Goal: Task Accomplishment & Management: Manage account settings

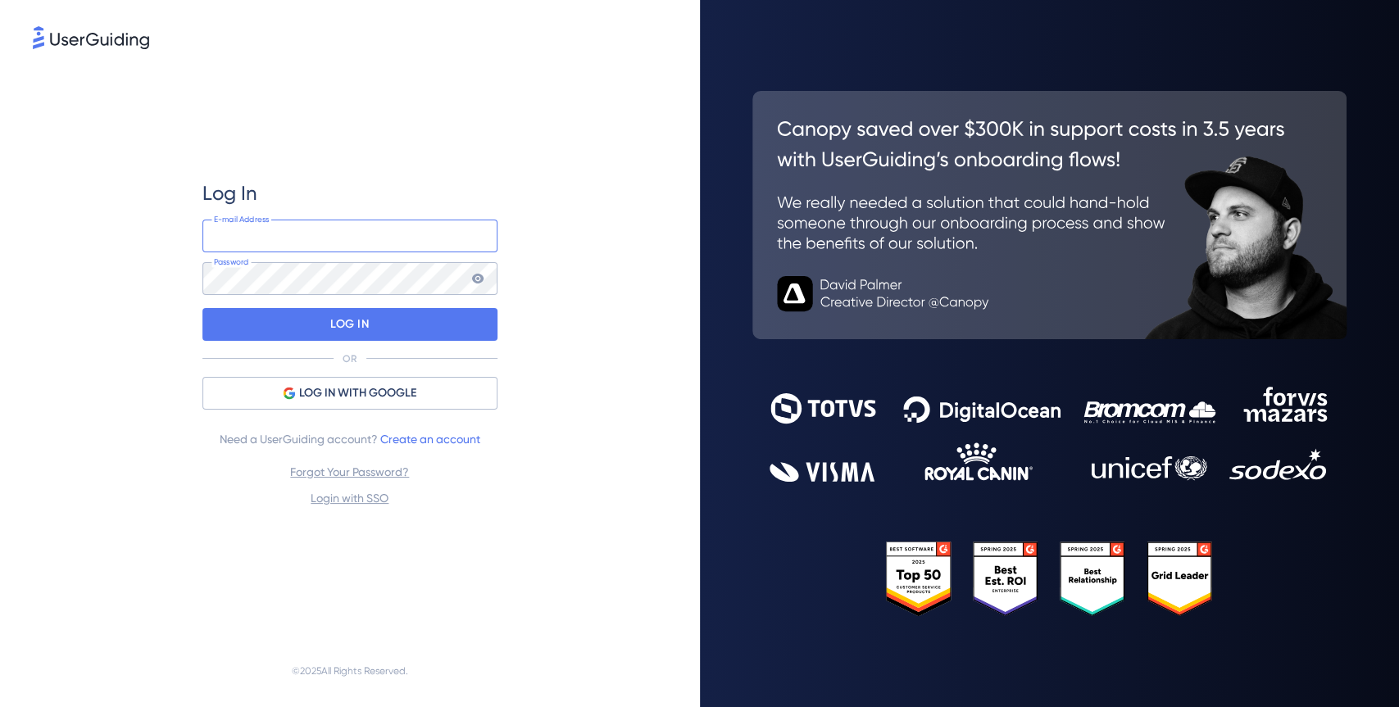
click at [336, 227] on input "email" at bounding box center [349, 236] width 295 height 33
click at [360, 239] on input "email" at bounding box center [349, 236] width 295 height 33
type input "h"
type input "kherzog@thimble.com"
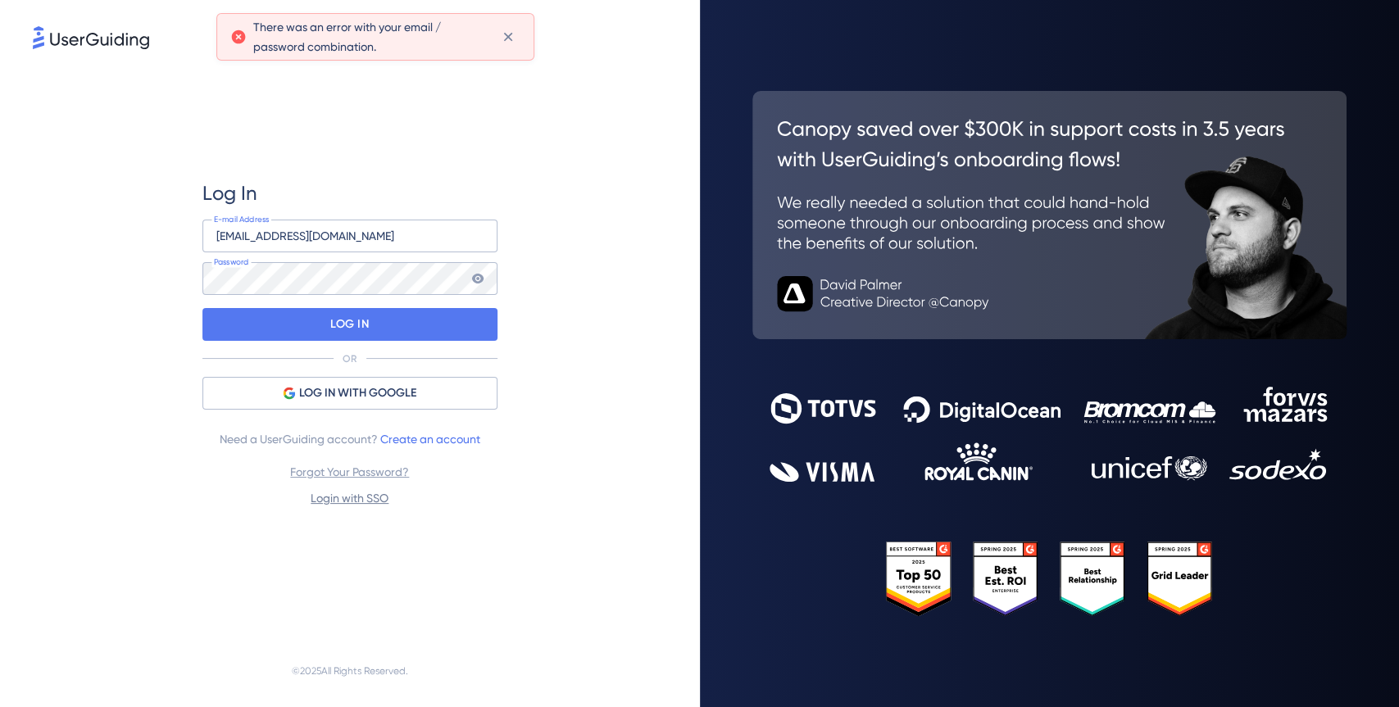
click at [352, 503] on link "Login with SSO" at bounding box center [350, 498] width 78 height 13
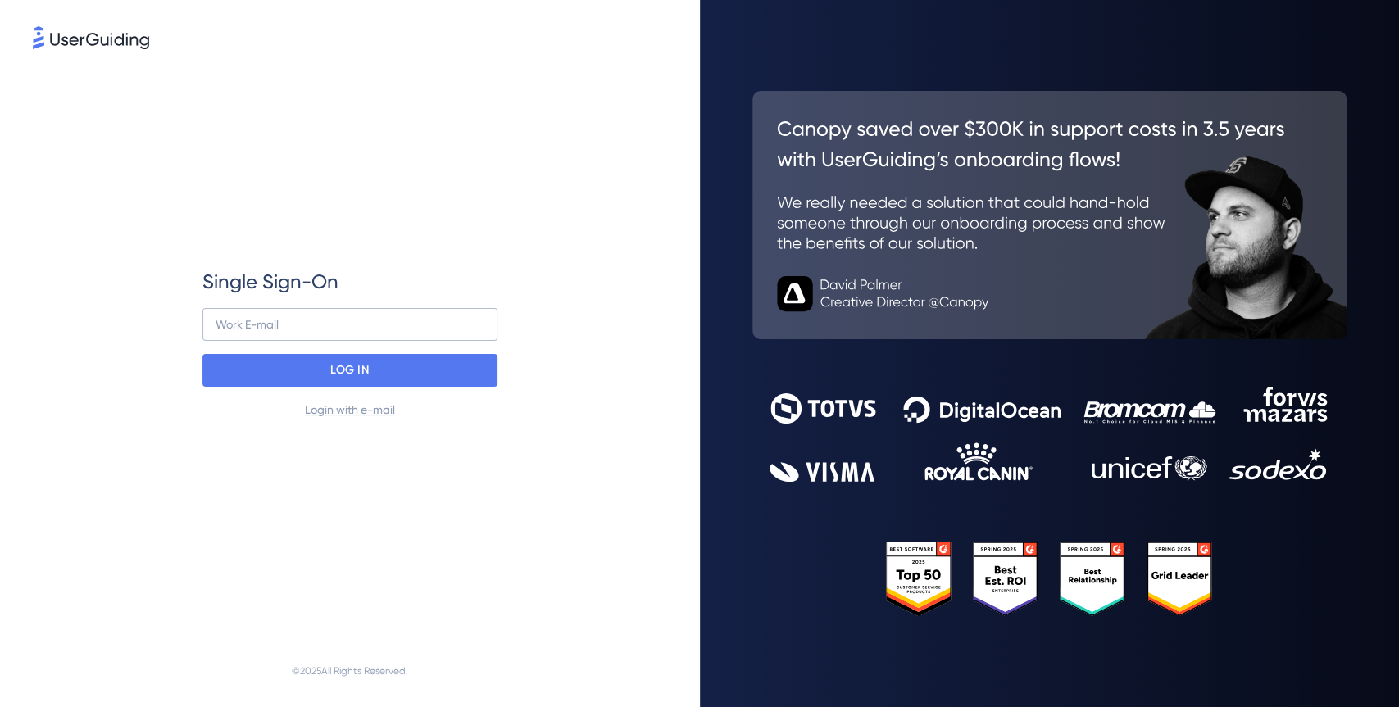
drag, startPoint x: 563, startPoint y: 183, endPoint x: 530, endPoint y: 196, distance: 35.3
click at [563, 182] on div "Single Sign-On Work E-mail LOG IN Login with e-mail" at bounding box center [350, 343] width 634 height 583
click at [325, 320] on input "email" at bounding box center [349, 324] width 295 height 33
type input "kherzog@thimble.com"
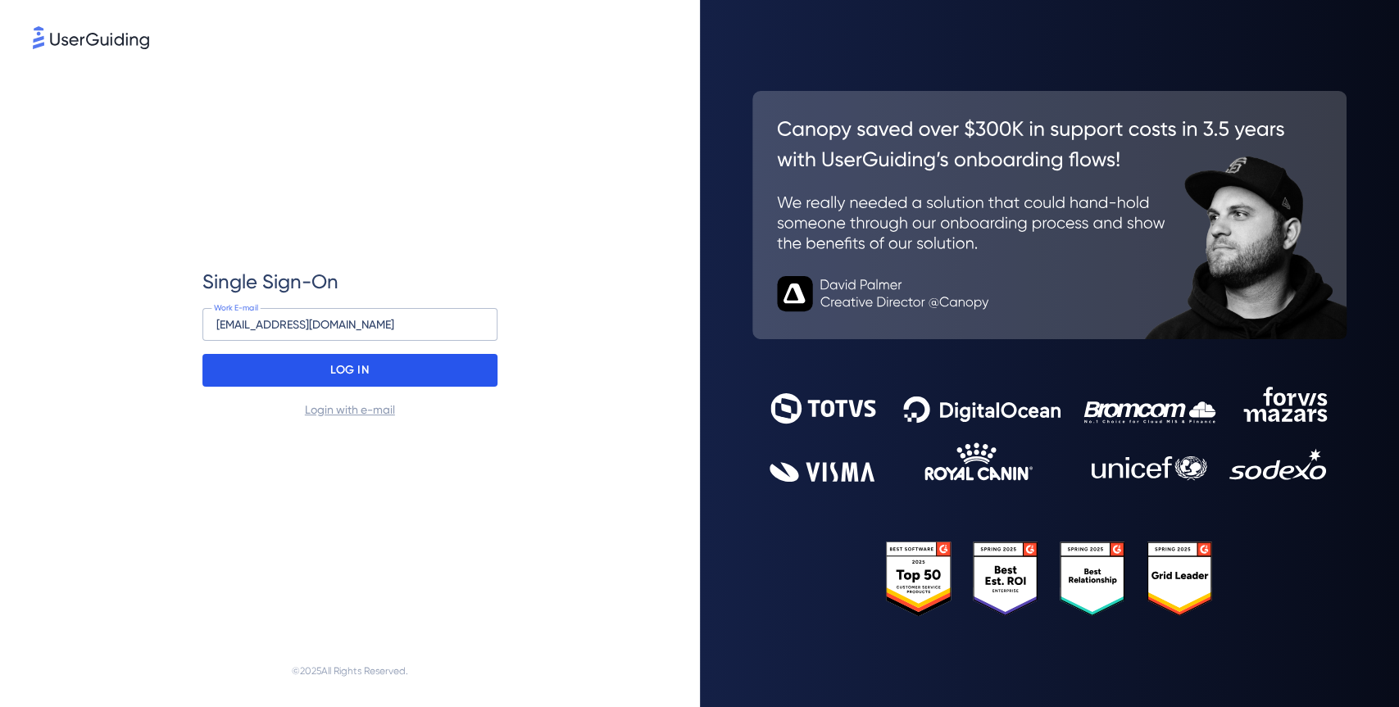
click at [408, 380] on div "LOG IN" at bounding box center [349, 370] width 295 height 33
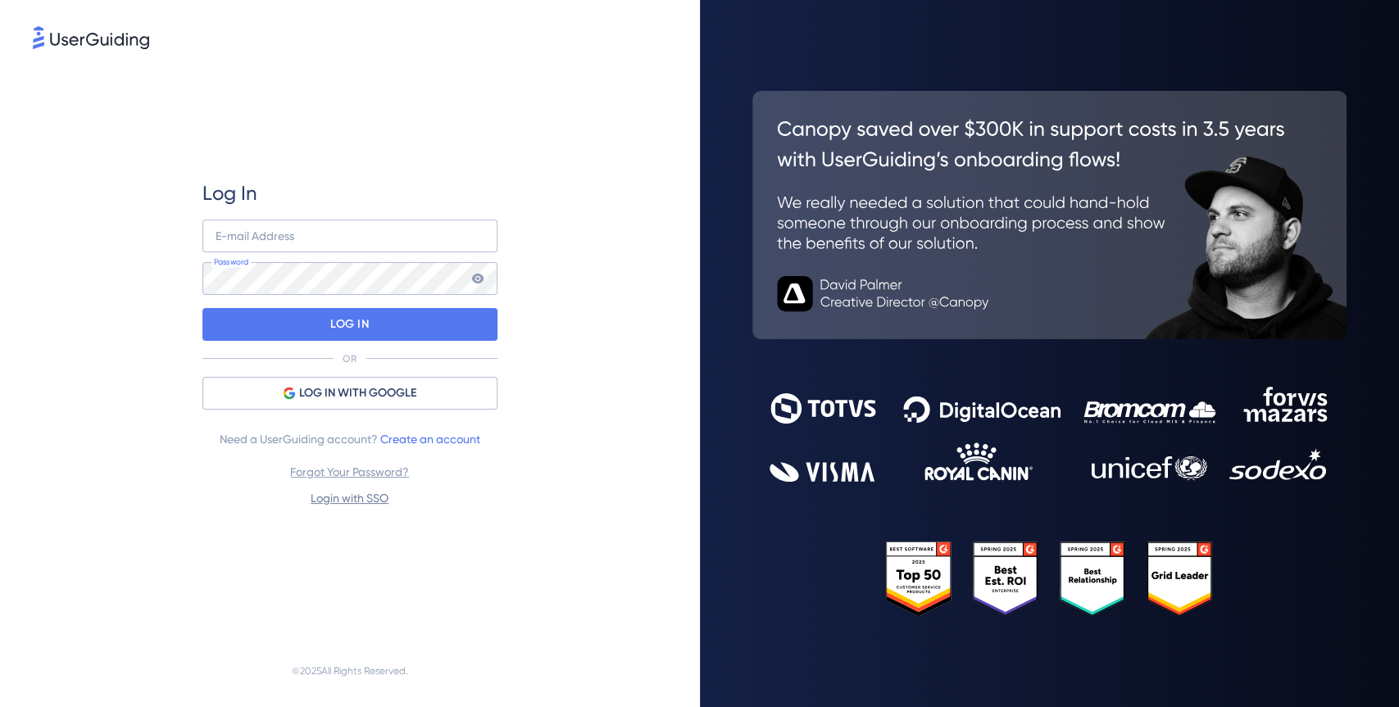
click at [364, 503] on link "Login with SSO" at bounding box center [350, 498] width 78 height 13
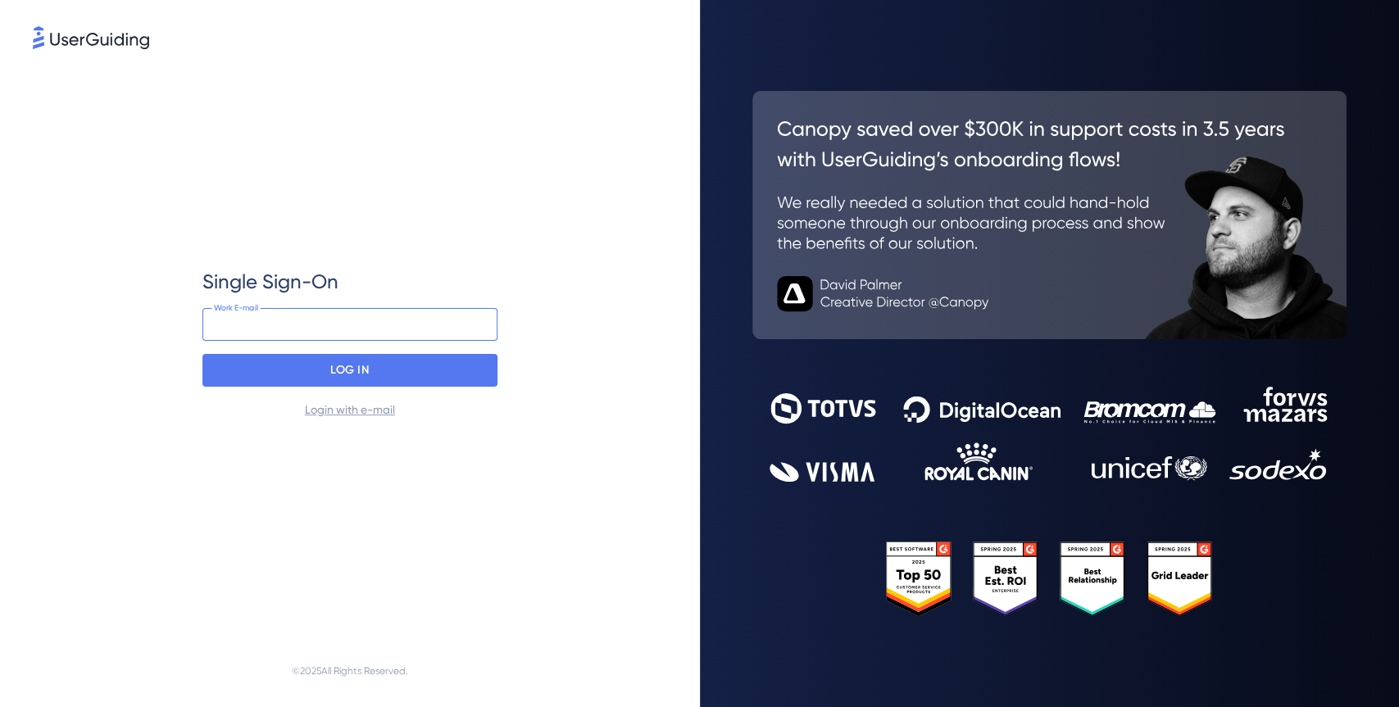
click at [354, 334] on input "email" at bounding box center [349, 324] width 295 height 33
type input "[EMAIL_ADDRESS][DOMAIN_NAME]"
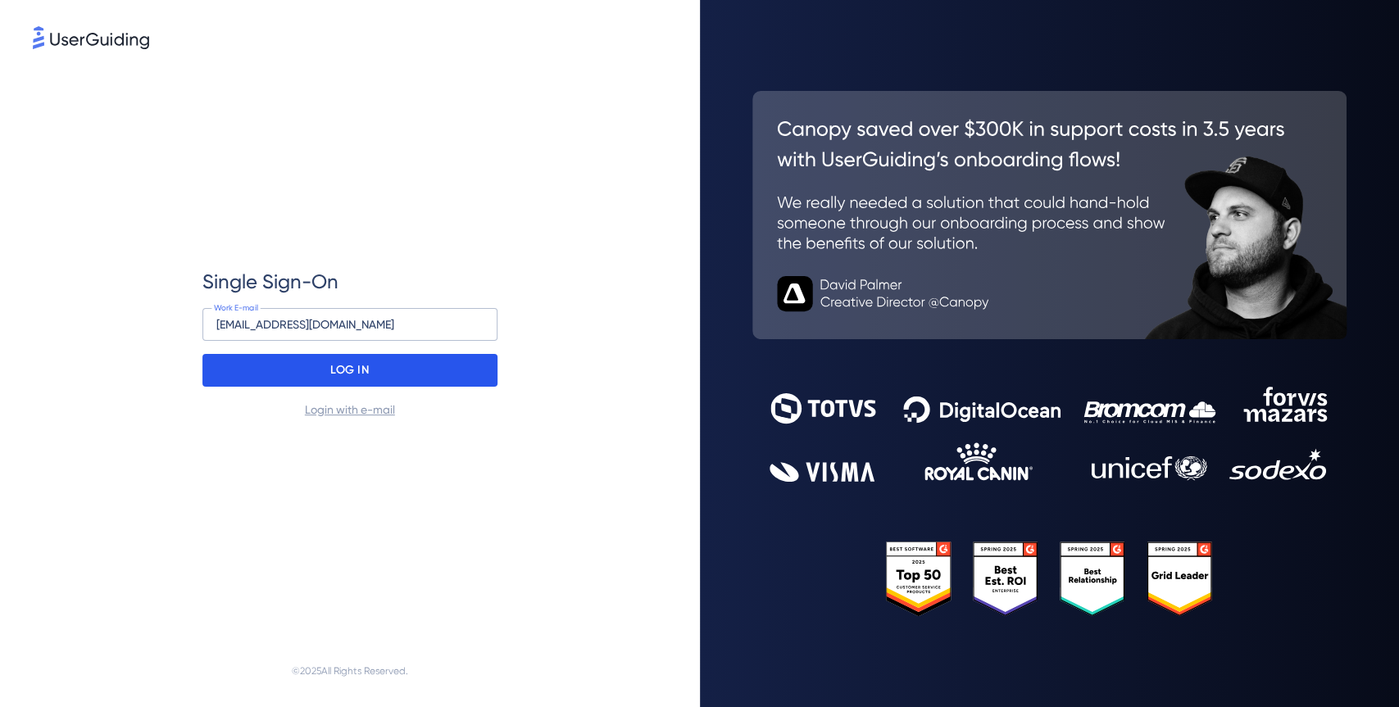
click at [337, 370] on p "LOG IN" at bounding box center [349, 370] width 39 height 26
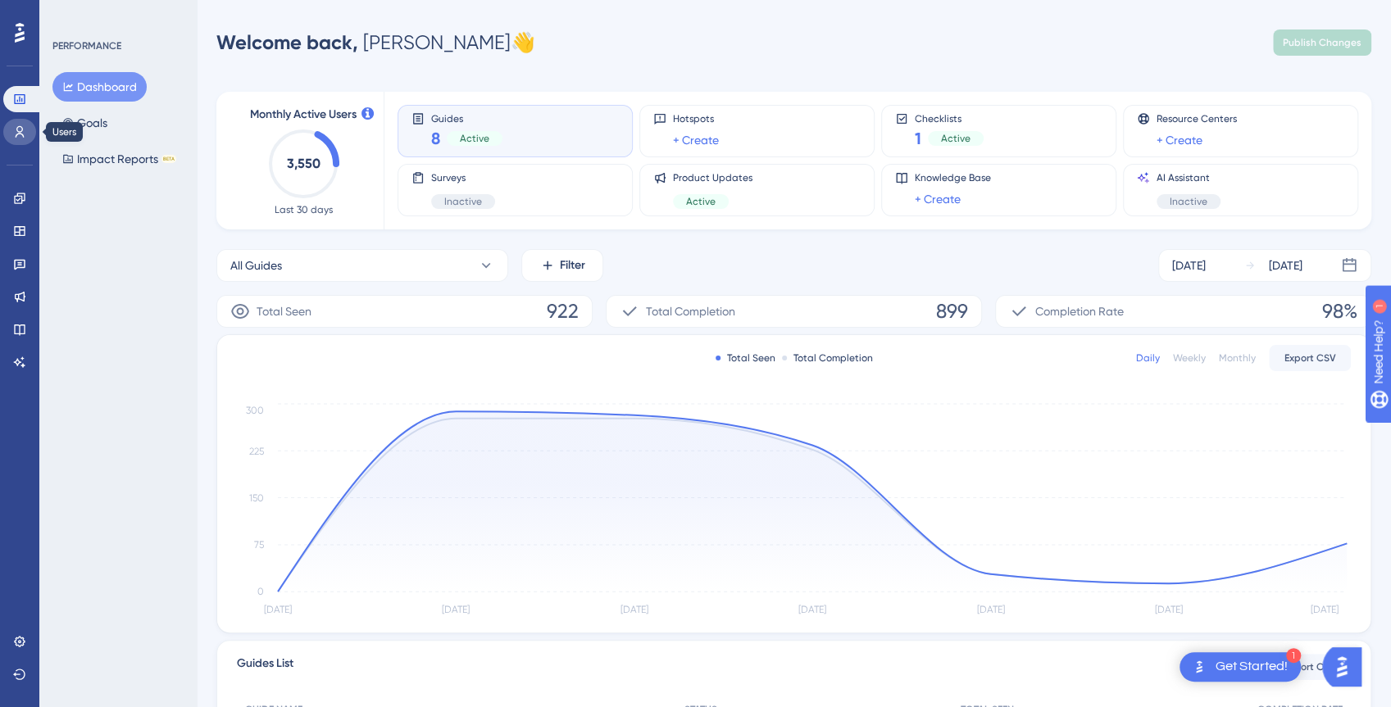
click at [22, 129] on icon at bounding box center [20, 131] width 9 height 11
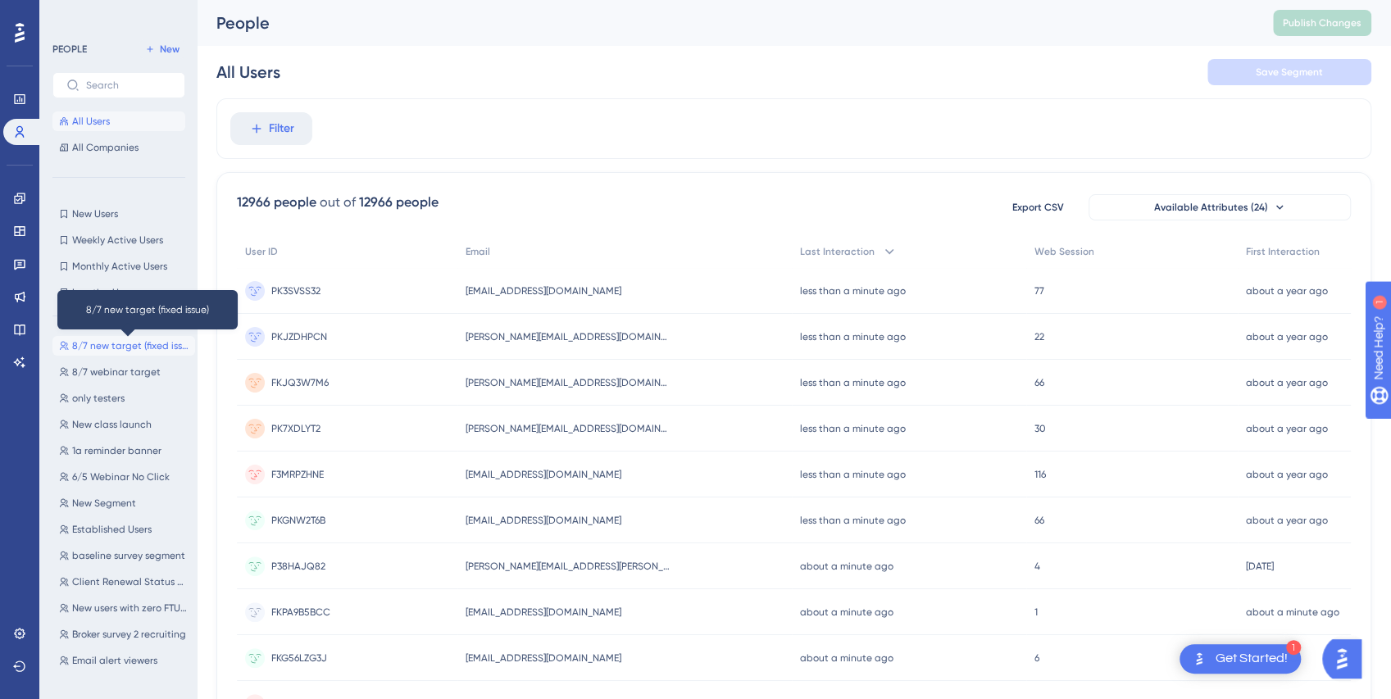
click at [105, 349] on span "8/7 new target (fixed issue)" at bounding box center [130, 345] width 116 height 13
